Goal: Navigation & Orientation: Find specific page/section

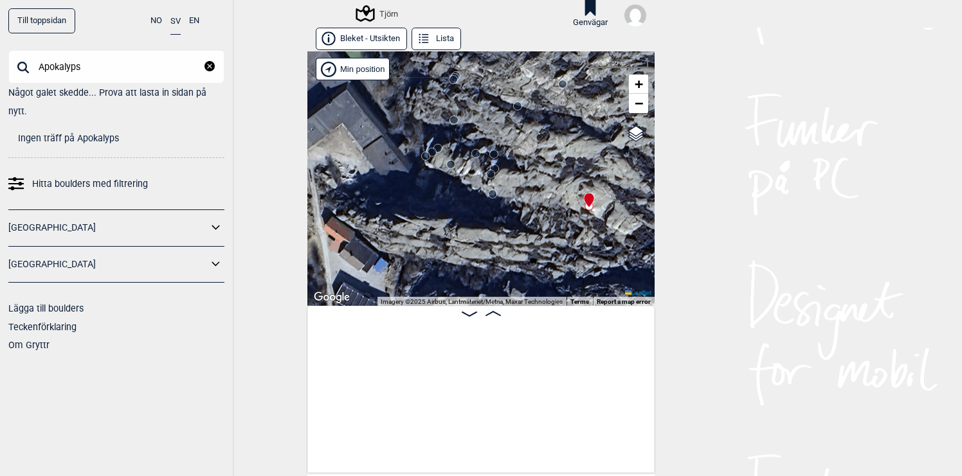
scroll to position [0, 14796]
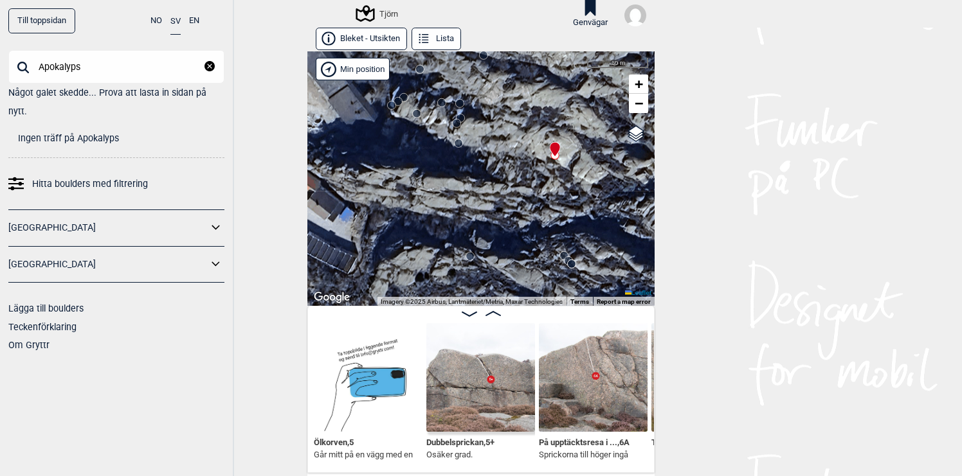
drag, startPoint x: 498, startPoint y: 224, endPoint x: 434, endPoint y: 160, distance: 90.0
click at [434, 160] on div "Tjörn" at bounding box center [480, 178] width 347 height 255
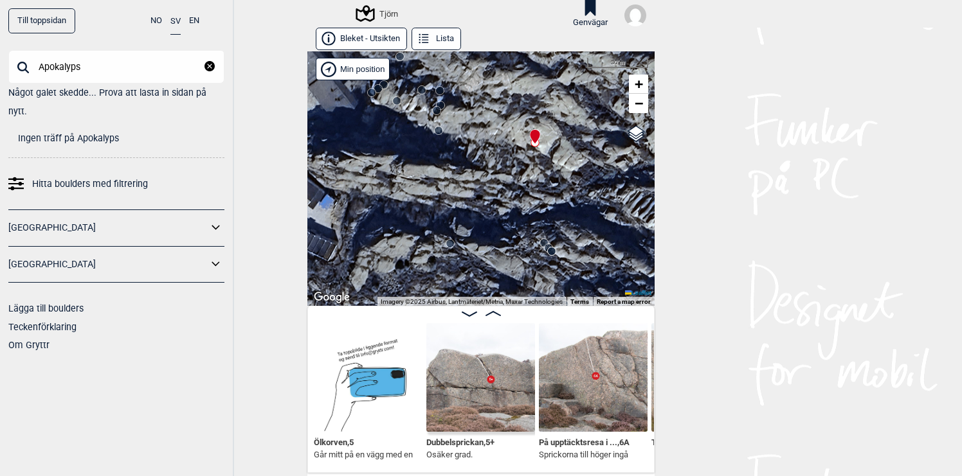
drag, startPoint x: 434, startPoint y: 160, endPoint x: 545, endPoint y: 158, distance: 110.6
click at [545, 158] on div "Tjörn" at bounding box center [480, 178] width 347 height 255
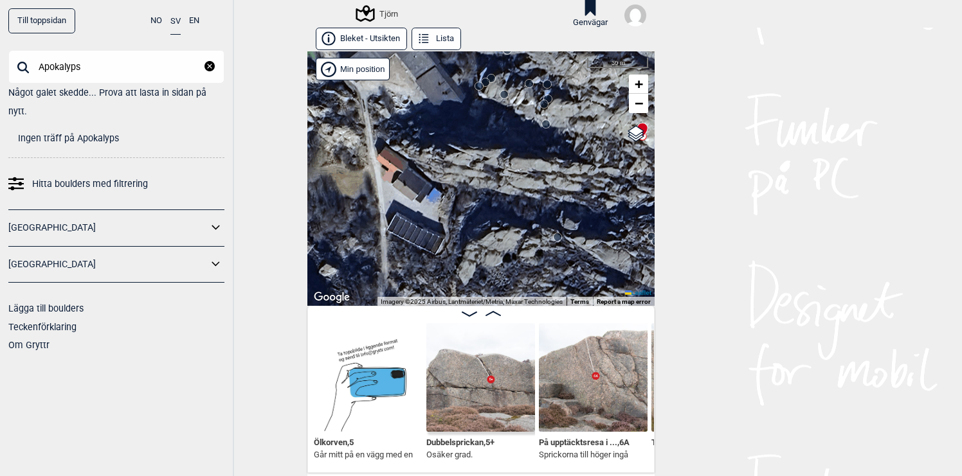
drag, startPoint x: 509, startPoint y: 174, endPoint x: 491, endPoint y: 143, distance: 35.2
click at [491, 143] on div "Tjörn" at bounding box center [480, 178] width 347 height 255
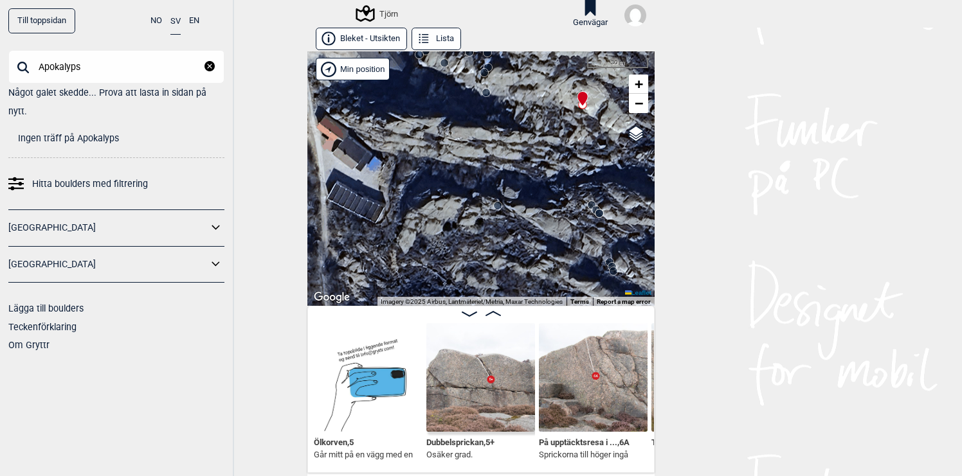
drag, startPoint x: 555, startPoint y: 212, endPoint x: 471, endPoint y: 212, distance: 84.2
click at [471, 212] on div "Tjörn" at bounding box center [480, 178] width 347 height 255
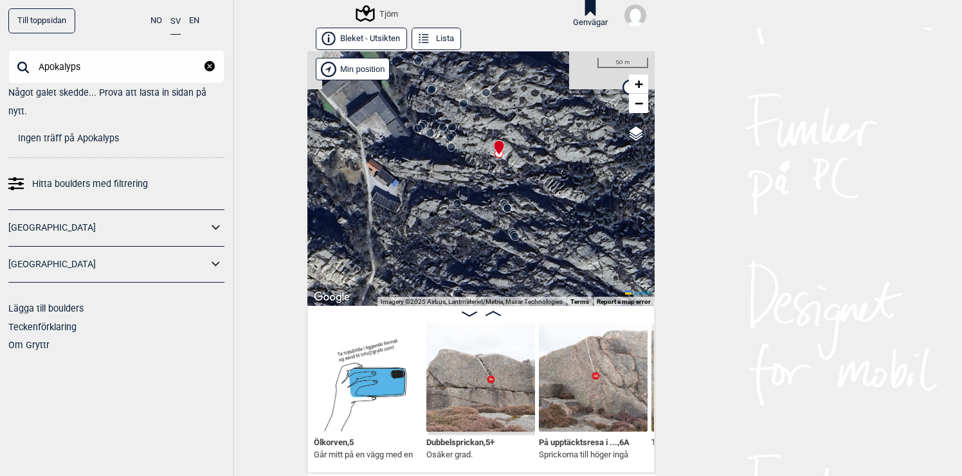
drag, startPoint x: 471, startPoint y: 212, endPoint x: 471, endPoint y: 183, distance: 29.6
click at [471, 191] on div "Tjörn" at bounding box center [480, 178] width 347 height 255
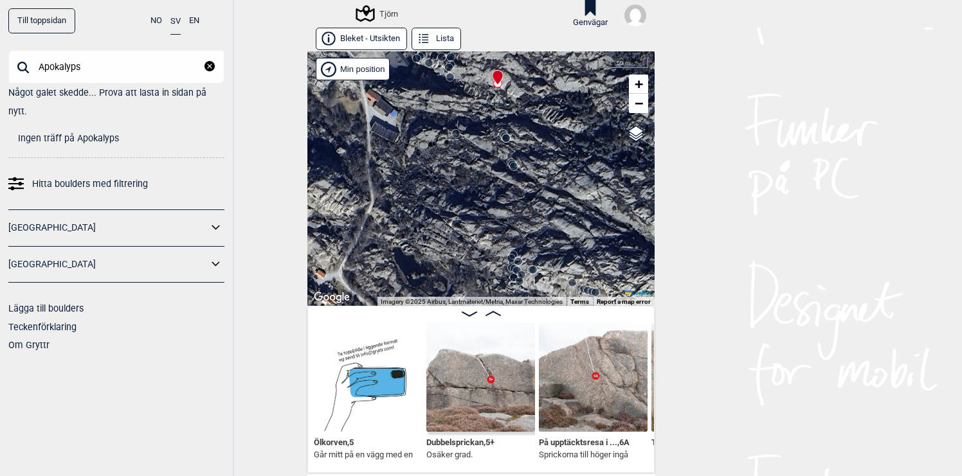
drag, startPoint x: 485, startPoint y: 230, endPoint x: 487, endPoint y: 174, distance: 55.9
click at [487, 174] on div "Tjörn" at bounding box center [480, 178] width 347 height 255
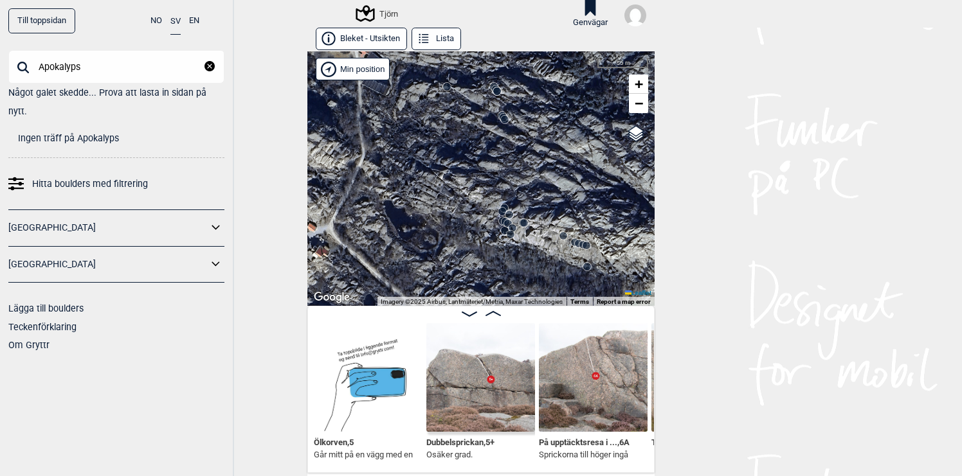
drag, startPoint x: 512, startPoint y: 217, endPoint x: 482, endPoint y: 190, distance: 40.5
click at [498, 208] on circle at bounding box center [502, 212] width 8 height 8
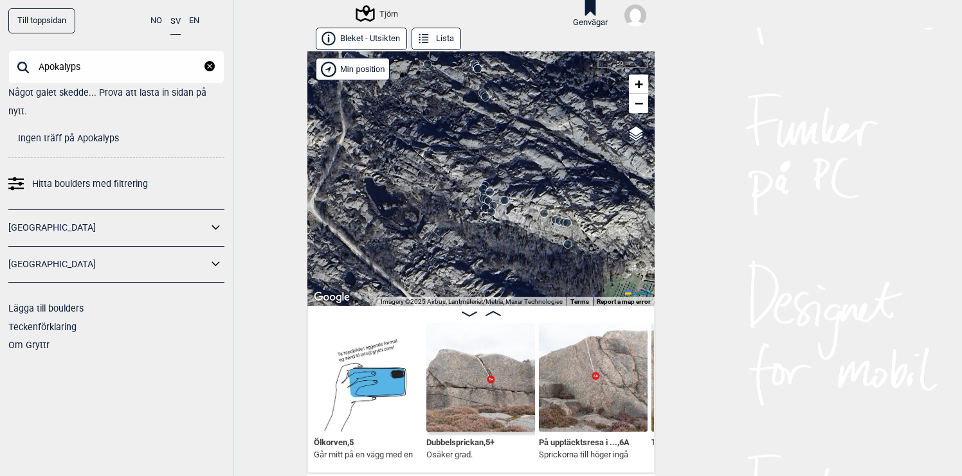
drag, startPoint x: 521, startPoint y: 217, endPoint x: 419, endPoint y: 179, distance: 109.9
click at [419, 179] on div "Tjörn" at bounding box center [480, 178] width 347 height 255
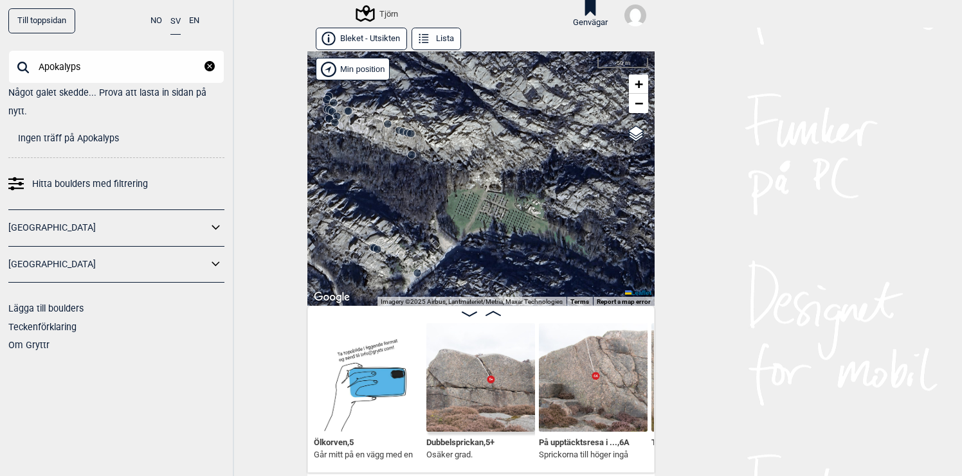
drag, startPoint x: 446, startPoint y: 159, endPoint x: 433, endPoint y: 133, distance: 29.3
click at [434, 135] on div "Tjörn" at bounding box center [480, 178] width 347 height 255
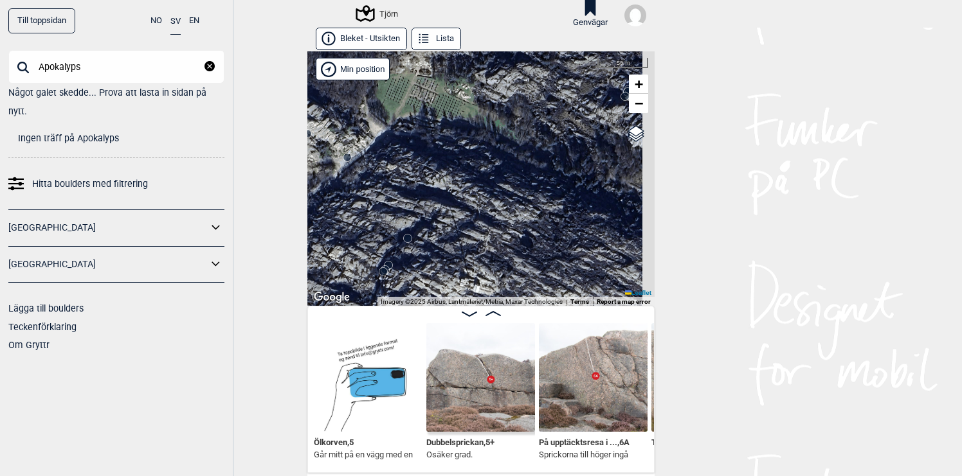
drag, startPoint x: 455, startPoint y: 149, endPoint x: 449, endPoint y: 125, distance: 23.9
click at [449, 125] on div "Tjörn" at bounding box center [480, 178] width 347 height 255
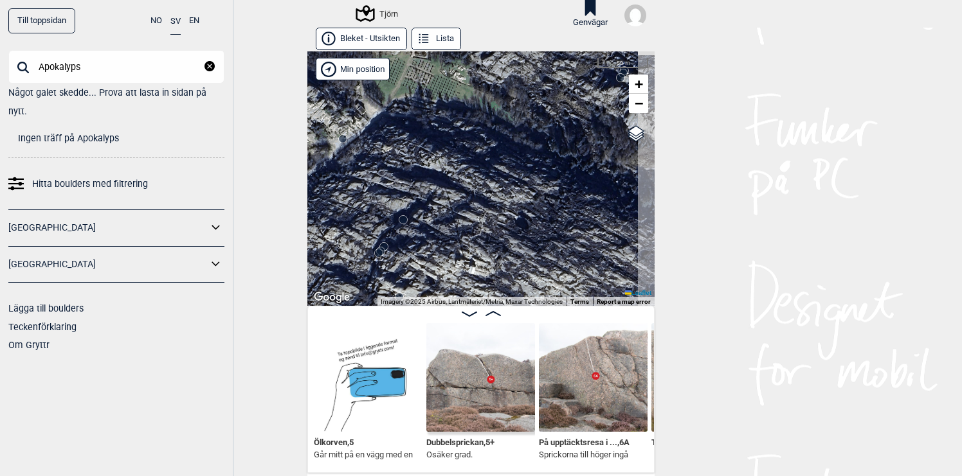
drag, startPoint x: 498, startPoint y: 185, endPoint x: 497, endPoint y: 155, distance: 30.2
click at [497, 156] on div "Tjörn" at bounding box center [480, 178] width 347 height 255
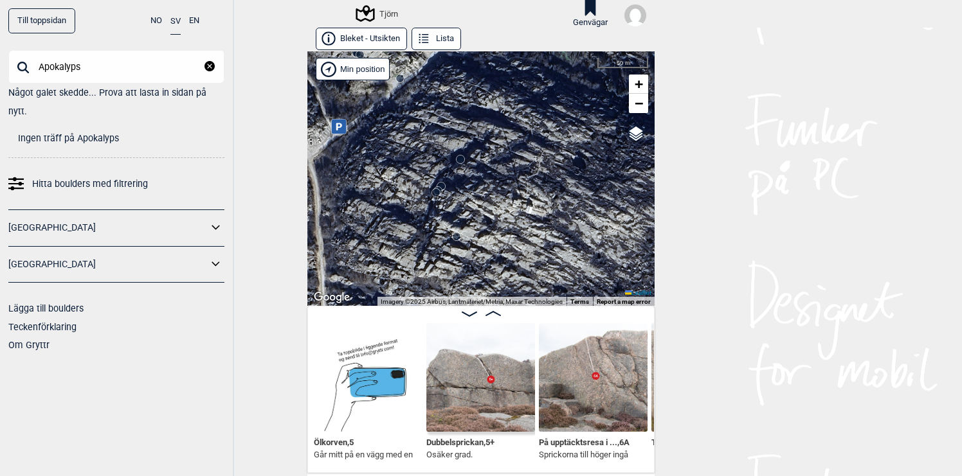
drag, startPoint x: 451, startPoint y: 181, endPoint x: 546, endPoint y: 178, distance: 94.6
click at [546, 178] on div "Tjörn" at bounding box center [480, 178] width 347 height 255
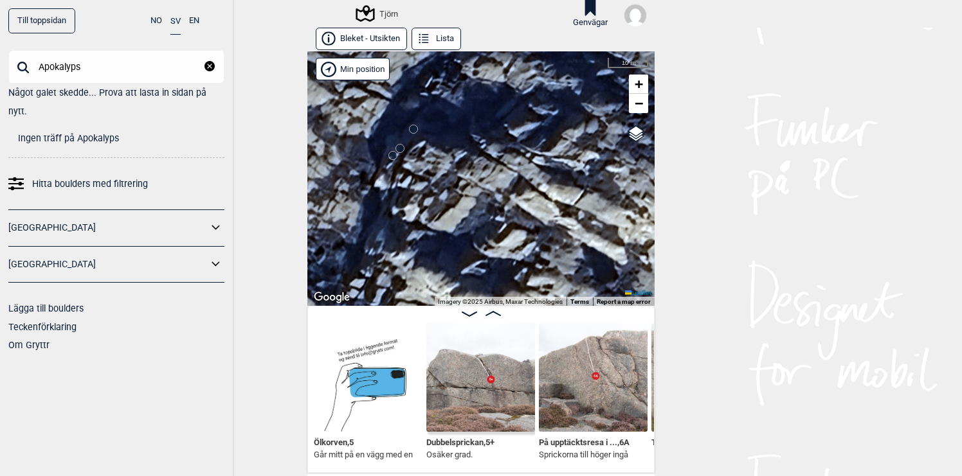
drag, startPoint x: 490, startPoint y: 203, endPoint x: 533, endPoint y: 208, distance: 43.4
click at [533, 208] on div "Tjörn" at bounding box center [480, 178] width 347 height 255
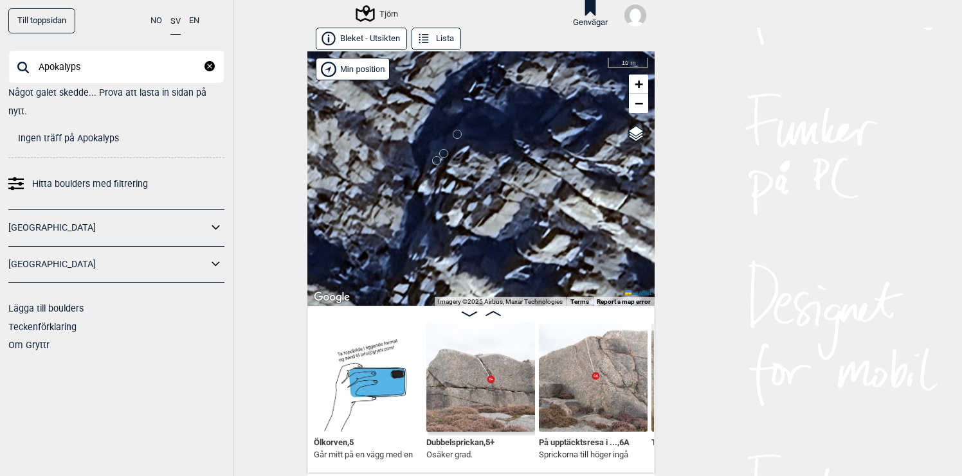
click at [437, 161] on circle at bounding box center [437, 161] width 8 height 8
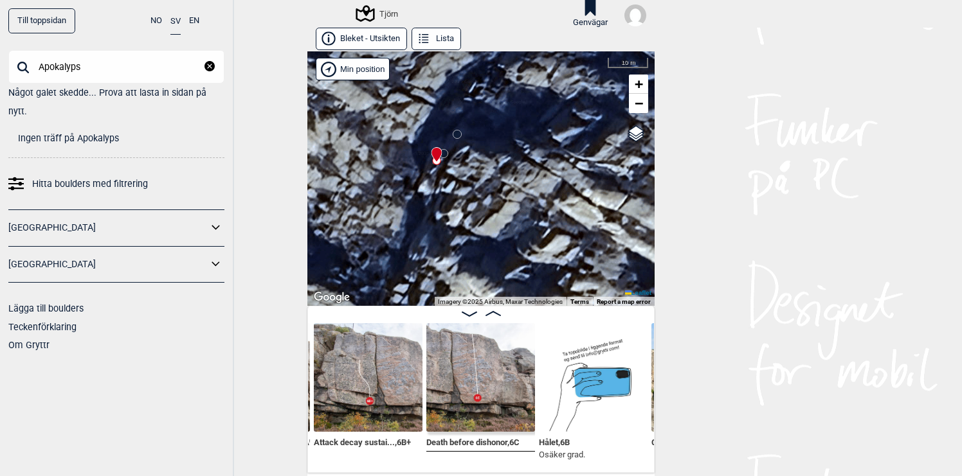
click at [446, 152] on circle at bounding box center [444, 154] width 8 height 8
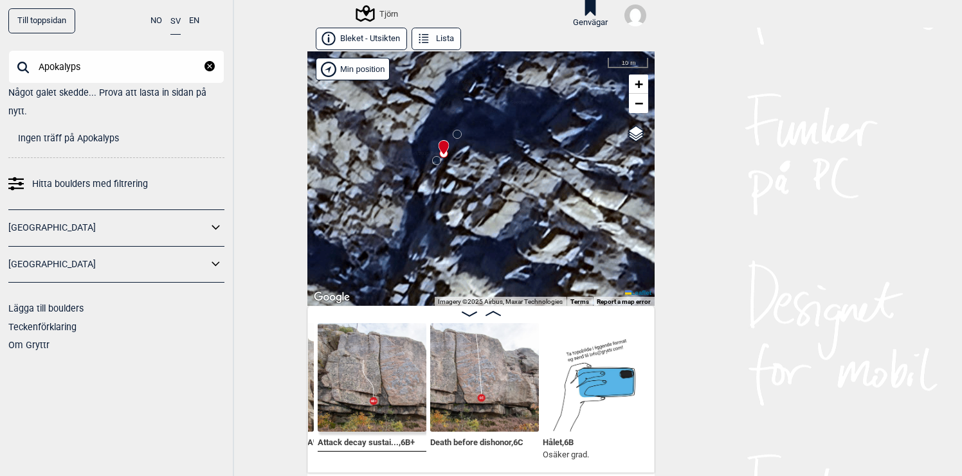
scroll to position [0, 19270]
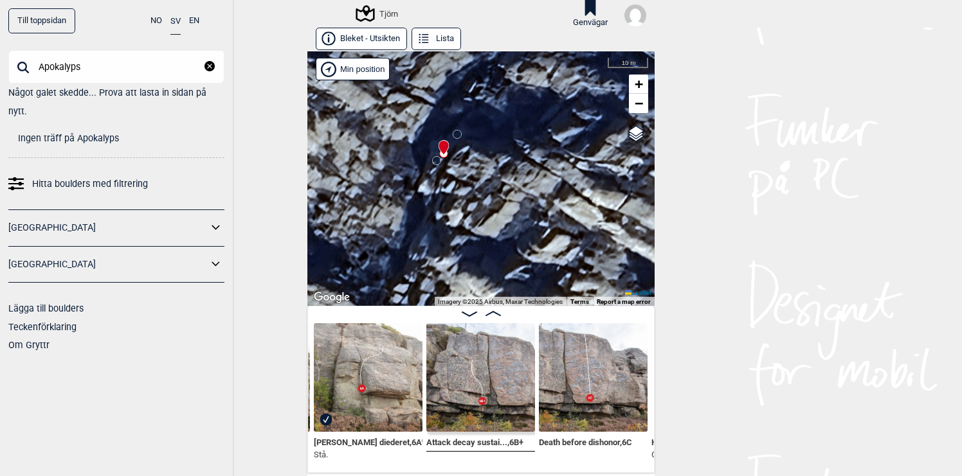
click at [459, 136] on circle at bounding box center [457, 135] width 8 height 8
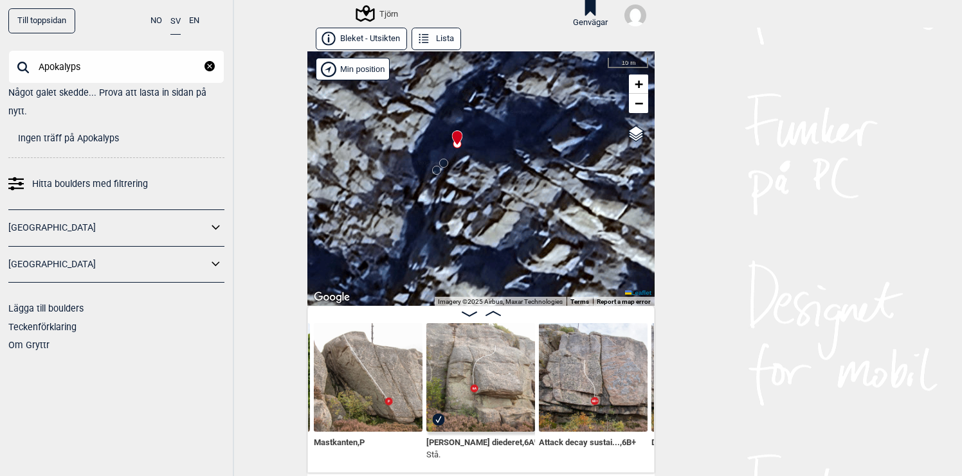
click at [445, 164] on circle at bounding box center [444, 163] width 8 height 8
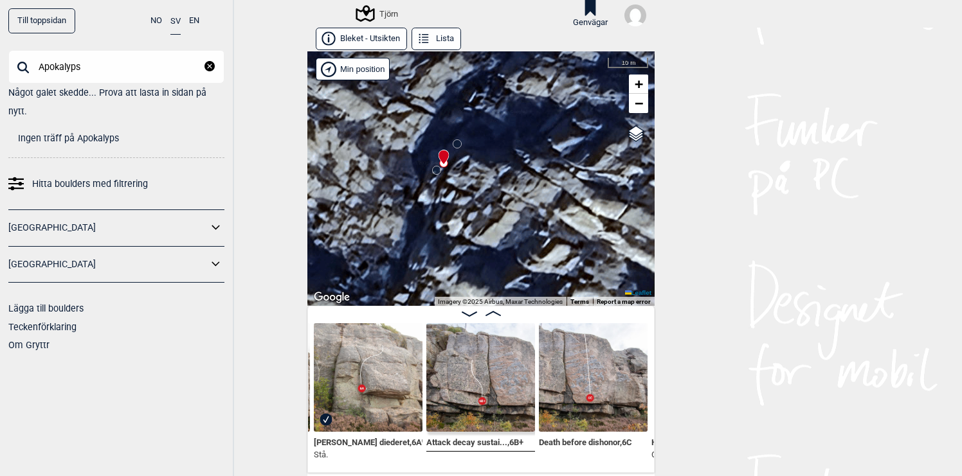
click at [438, 172] on circle at bounding box center [437, 171] width 8 height 8
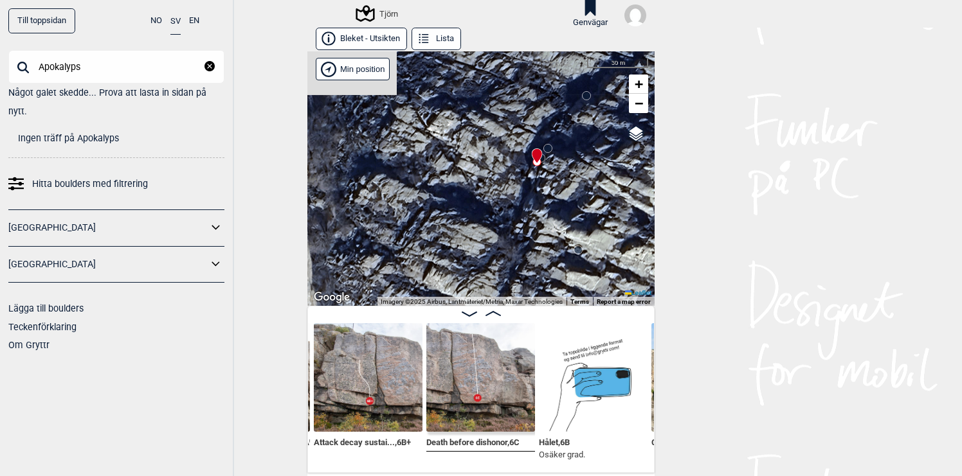
drag, startPoint x: 439, startPoint y: 237, endPoint x: 465, endPoint y: 207, distance: 39.2
click at [465, 207] on div "Tjörn" at bounding box center [480, 178] width 347 height 255
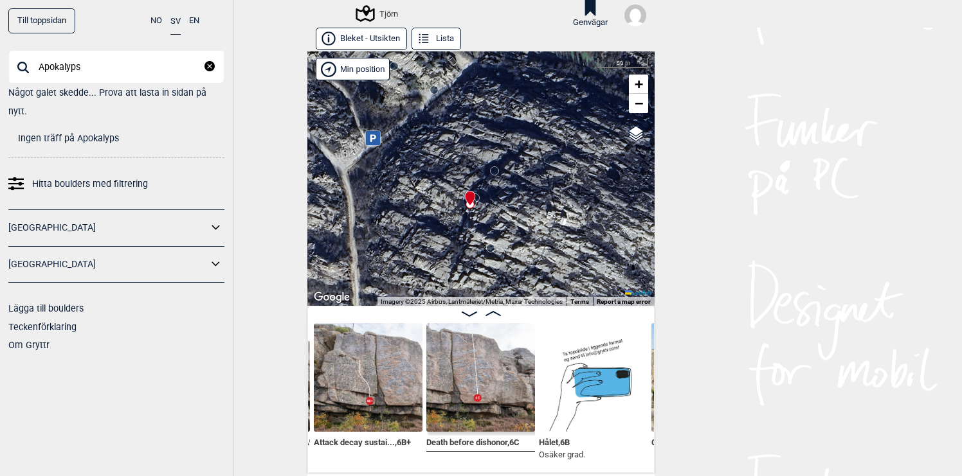
drag, startPoint x: 465, startPoint y: 207, endPoint x: 438, endPoint y: 224, distance: 32.1
click at [438, 224] on div "Tjörn" at bounding box center [480, 178] width 347 height 255
click at [449, 38] on button "Lista" at bounding box center [436, 39] width 50 height 23
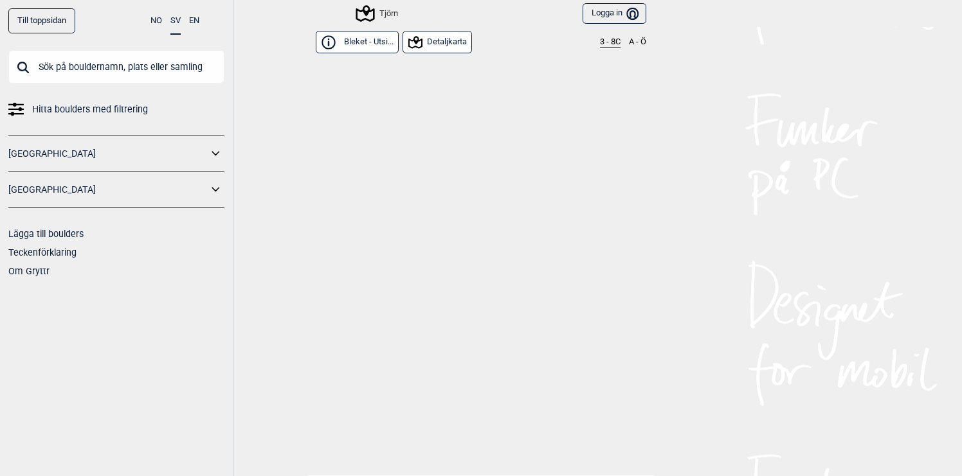
scroll to position [10765, 0]
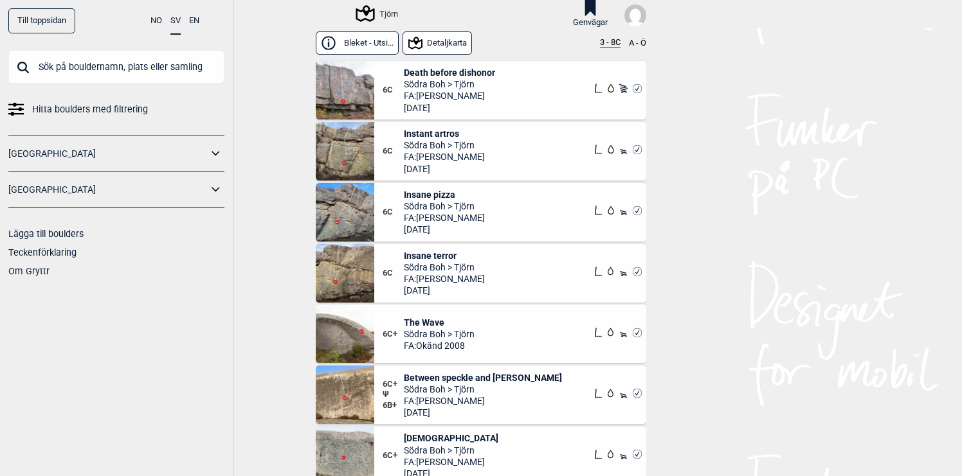
click at [383, 42] on button "Bleket - Utsi..." at bounding box center [357, 43] width 83 height 23
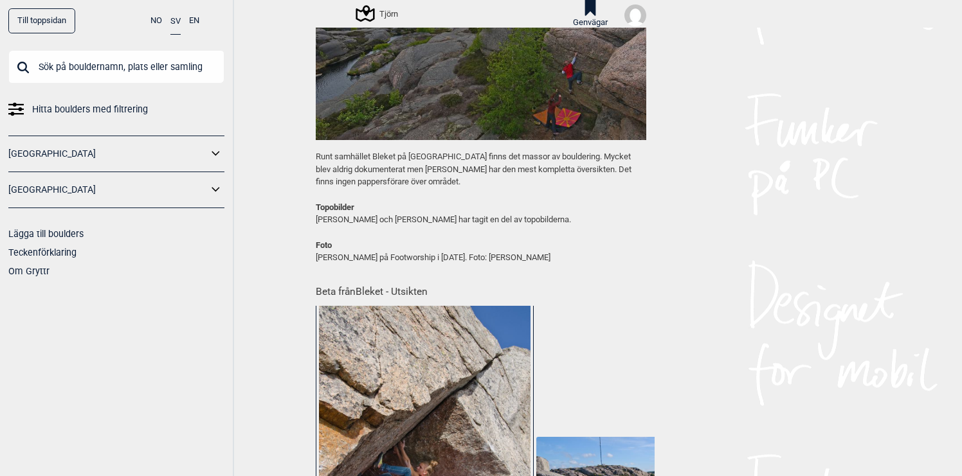
scroll to position [489, 0]
